Goal: Task Accomplishment & Management: Manage account settings

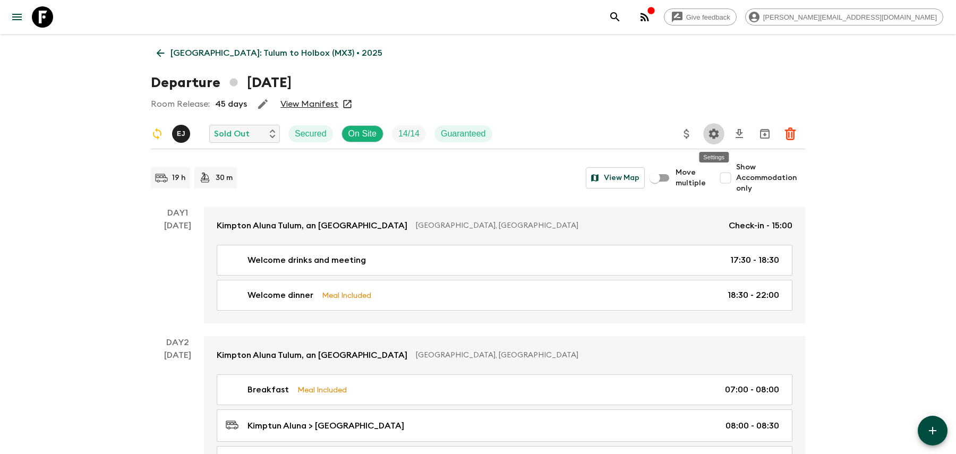
click at [622, 21] on icon "search adventures" at bounding box center [615, 17] width 13 height 13
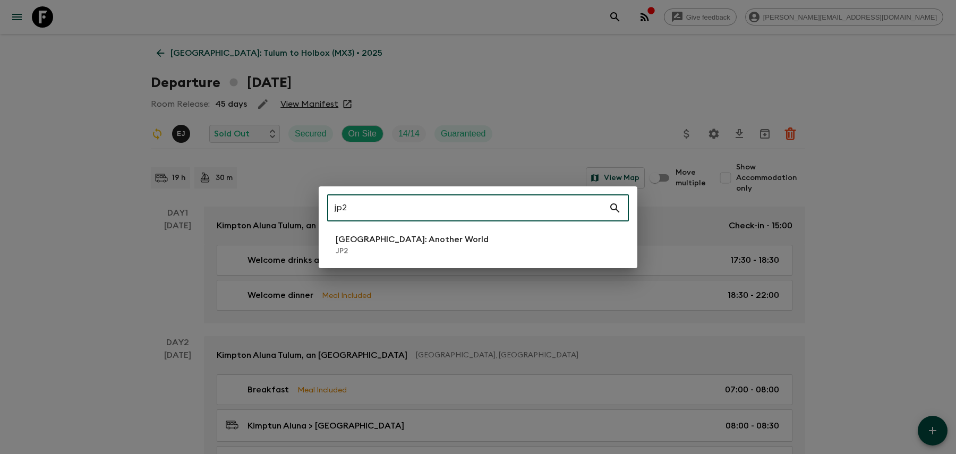
type input "jp2"
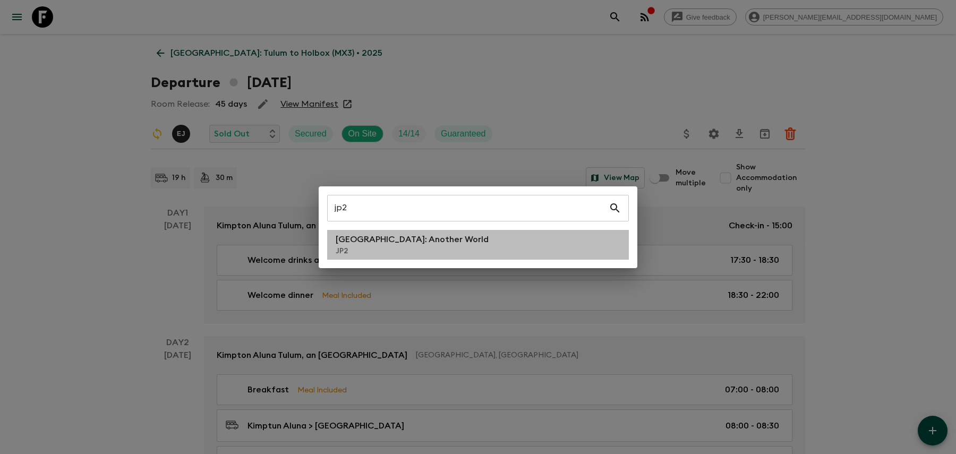
click at [409, 245] on p "[GEOGRAPHIC_DATA]: Another World" at bounding box center [412, 239] width 153 height 13
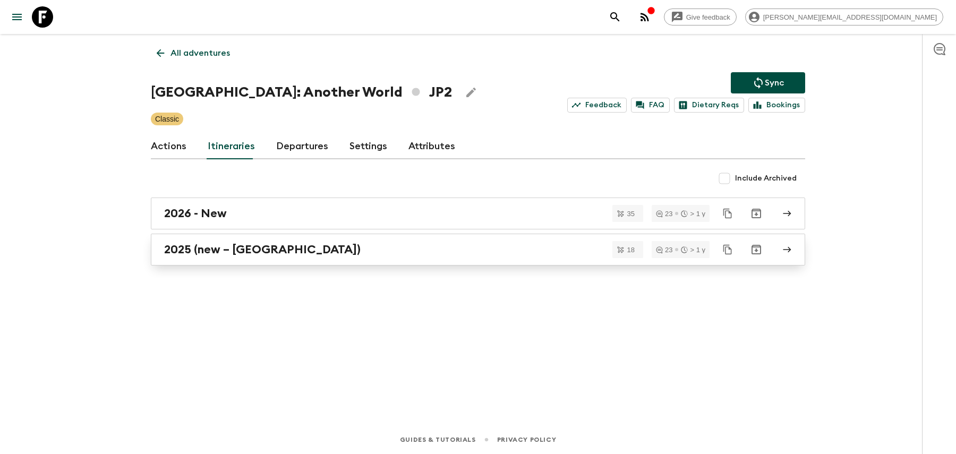
click at [357, 253] on div "2025 (new – [GEOGRAPHIC_DATA])" at bounding box center [468, 250] width 608 height 14
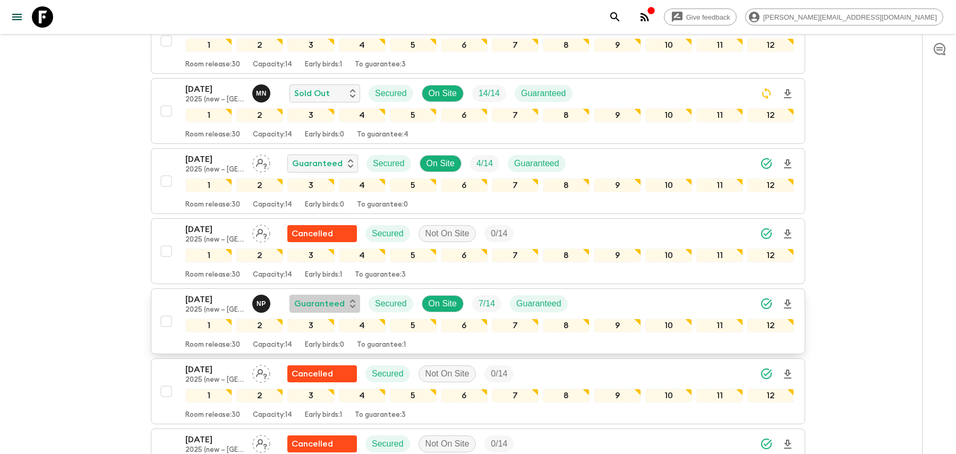
scroll to position [877, 0]
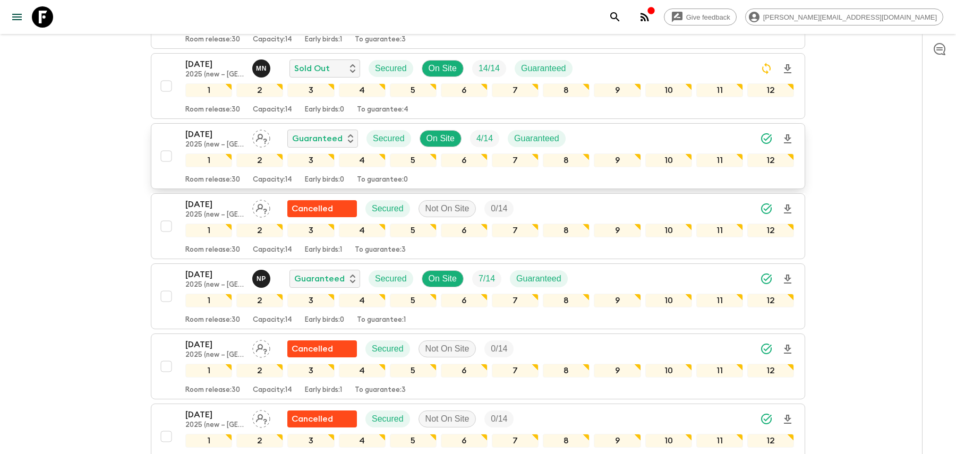
click at [639, 128] on div "[DATE] 2025 (new – [GEOGRAPHIC_DATA]) Guaranteed Secured On Site 4 / 14 Guarant…" at bounding box center [489, 138] width 609 height 21
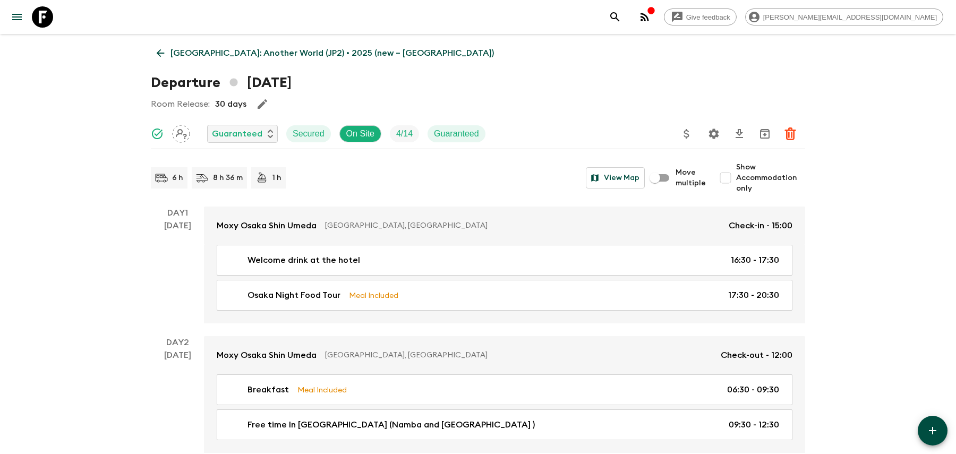
click at [711, 132] on icon "Settings" at bounding box center [714, 134] width 10 height 10
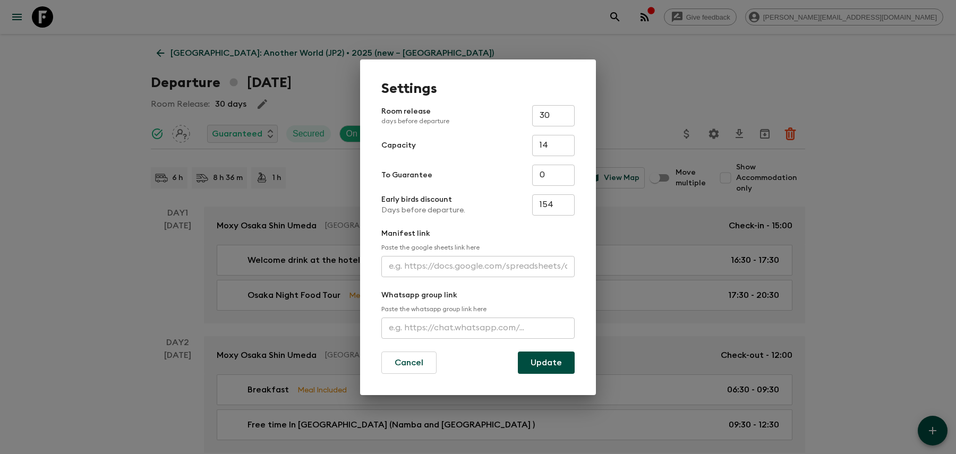
click at [422, 328] on input "text" at bounding box center [477, 328] width 193 height 21
paste input "[URL][DOMAIN_NAME]"
type input "[URL][DOMAIN_NAME]"
click at [539, 362] on button "Update" at bounding box center [546, 363] width 57 height 22
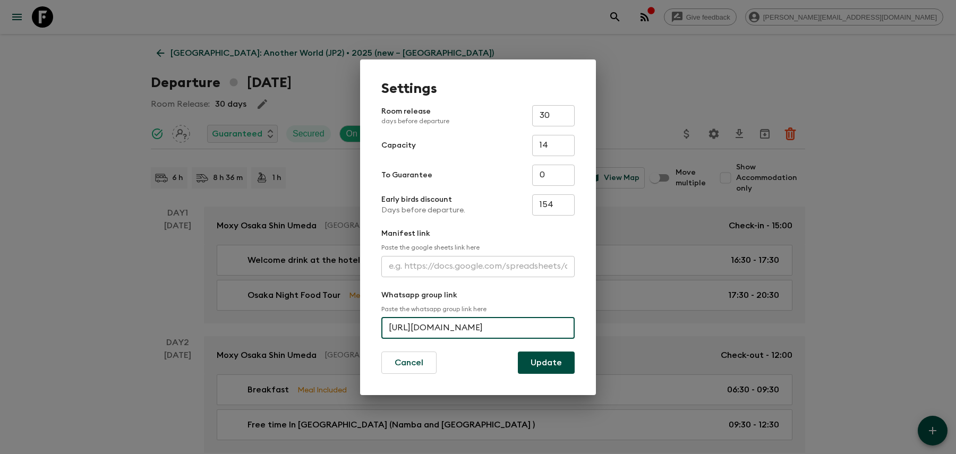
scroll to position [0, 0]
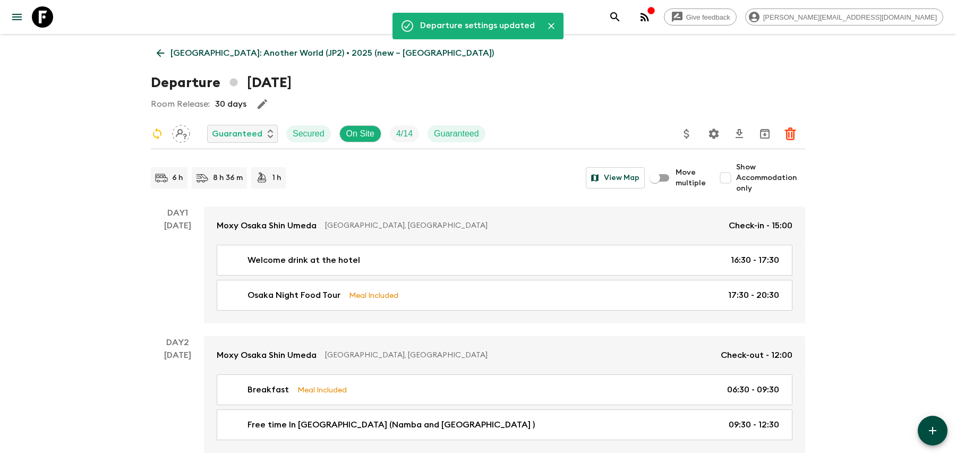
click at [622, 19] on icon "search adventures" at bounding box center [615, 17] width 13 height 13
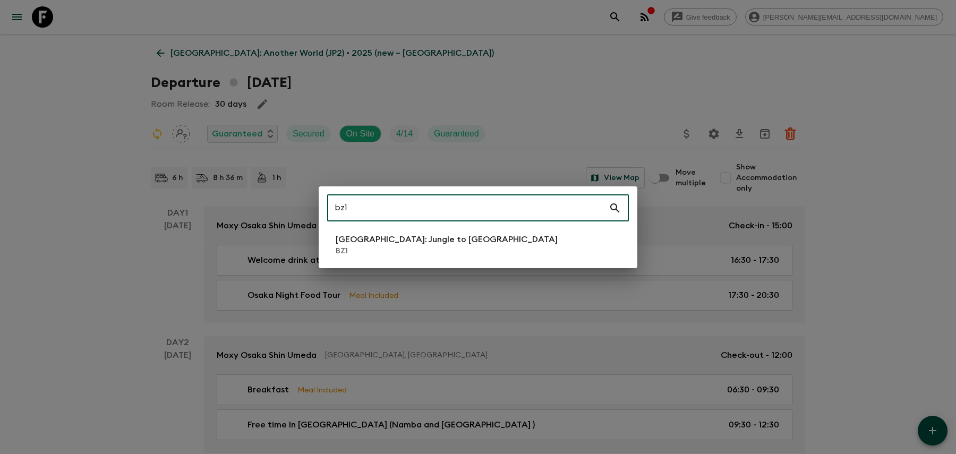
type input "bz1"
click at [453, 241] on li "[GEOGRAPHIC_DATA]: Jungle to Island BZ1" at bounding box center [478, 245] width 302 height 30
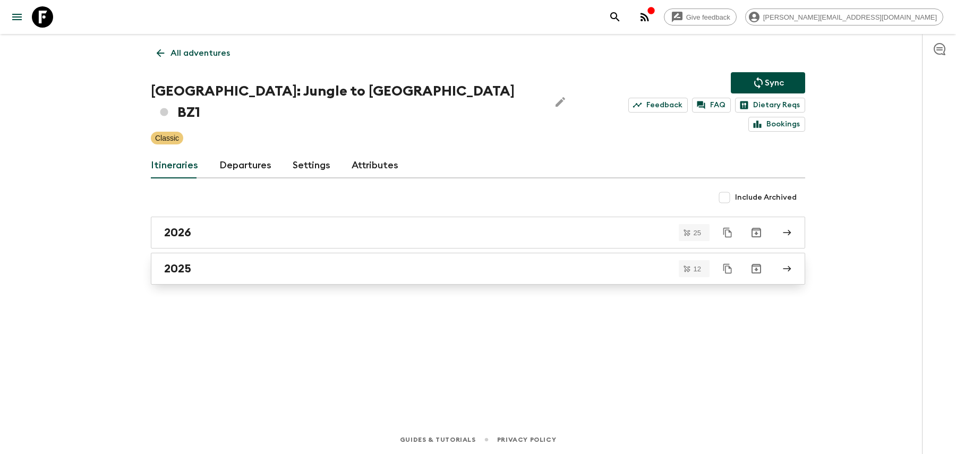
click at [407, 262] on div "2025" at bounding box center [468, 269] width 608 height 14
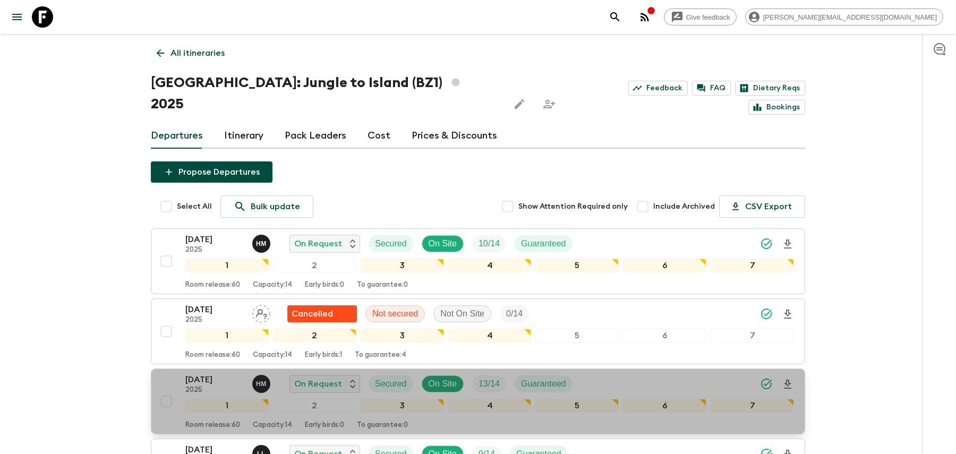
click at [597, 373] on div "[DATE] 2025 H M On Request Secured On Site 13 / 14 Guaranteed" at bounding box center [489, 383] width 609 height 21
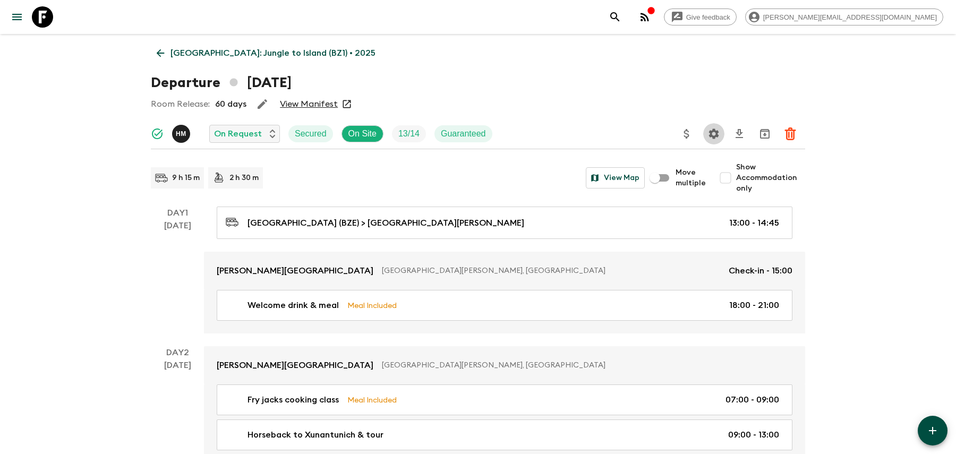
click at [712, 131] on icon "Settings" at bounding box center [714, 134] width 10 height 10
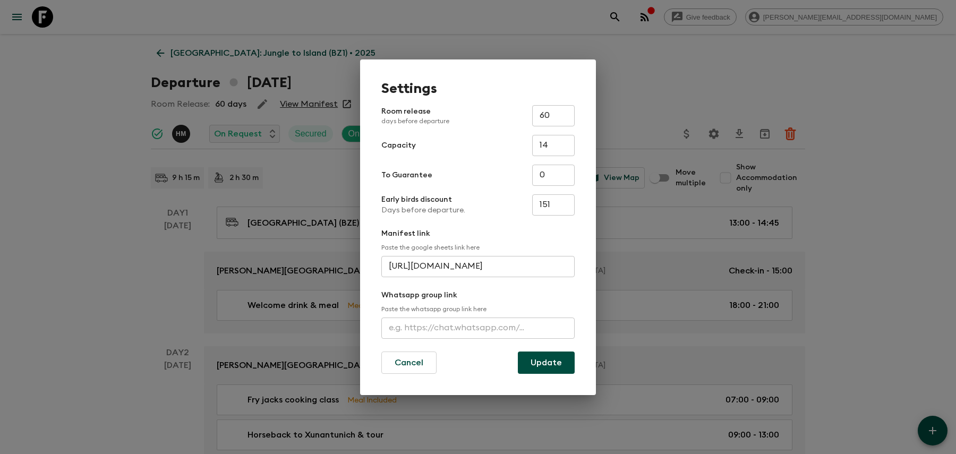
click at [412, 327] on input "text" at bounding box center [477, 328] width 193 height 21
paste input "[URL][DOMAIN_NAME]"
type input "[URL][DOMAIN_NAME]"
click at [545, 362] on button "Update" at bounding box center [546, 363] width 57 height 22
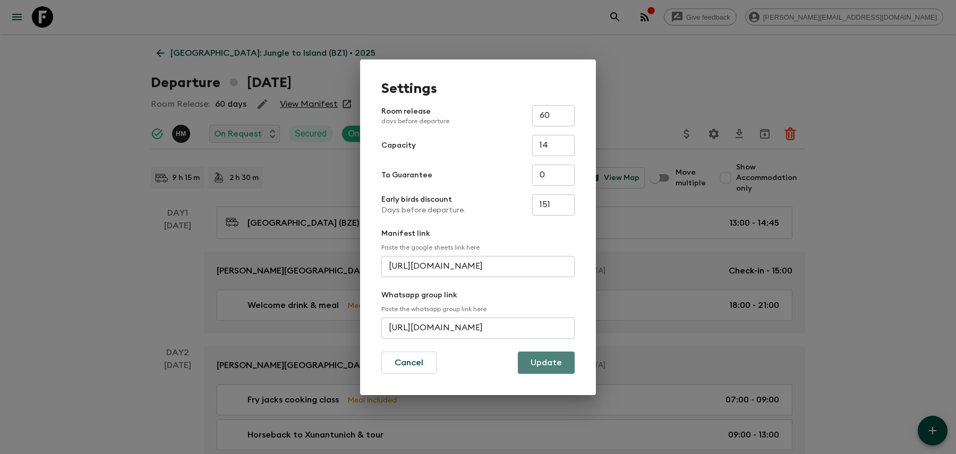
scroll to position [0, 0]
